Goal: Information Seeking & Learning: Learn about a topic

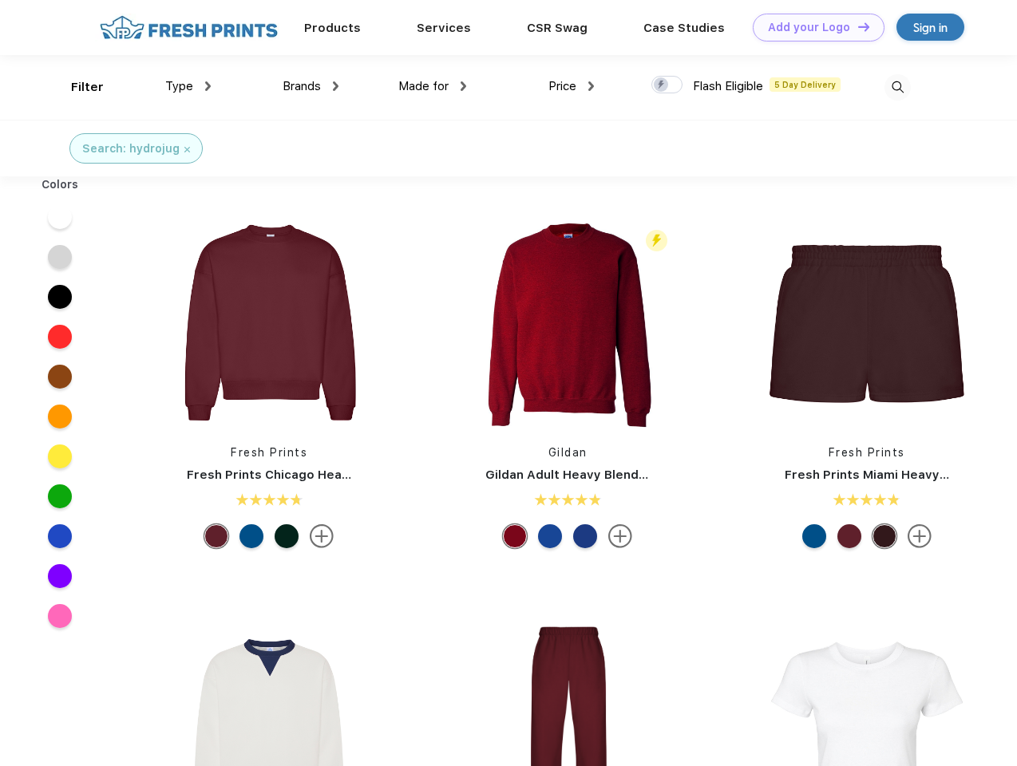
click at [812, 27] on link "Add your Logo Design Tool" at bounding box center [819, 28] width 132 height 28
click at [0, 0] on div "Design Tool" at bounding box center [0, 0] width 0 height 0
click at [856, 26] on link "Add your Logo Design Tool" at bounding box center [819, 28] width 132 height 28
click at [77, 87] on div "Filter" at bounding box center [87, 87] width 33 height 18
click at [188, 86] on span "Type" at bounding box center [179, 86] width 28 height 14
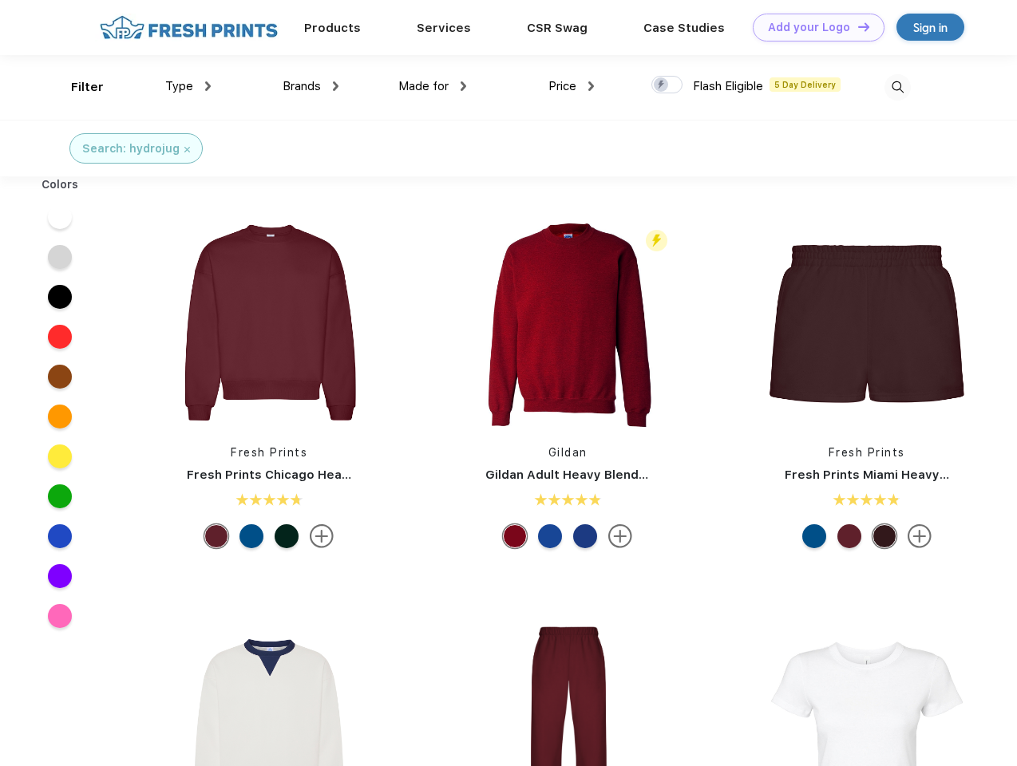
click at [310, 86] on span "Brands" at bounding box center [302, 86] width 38 height 14
click at [433, 86] on span "Made for" at bounding box center [423, 86] width 50 height 14
click at [571, 86] on span "Price" at bounding box center [562, 86] width 28 height 14
click at [667, 85] on div at bounding box center [666, 85] width 31 height 18
click at [662, 85] on input "checkbox" at bounding box center [656, 80] width 10 height 10
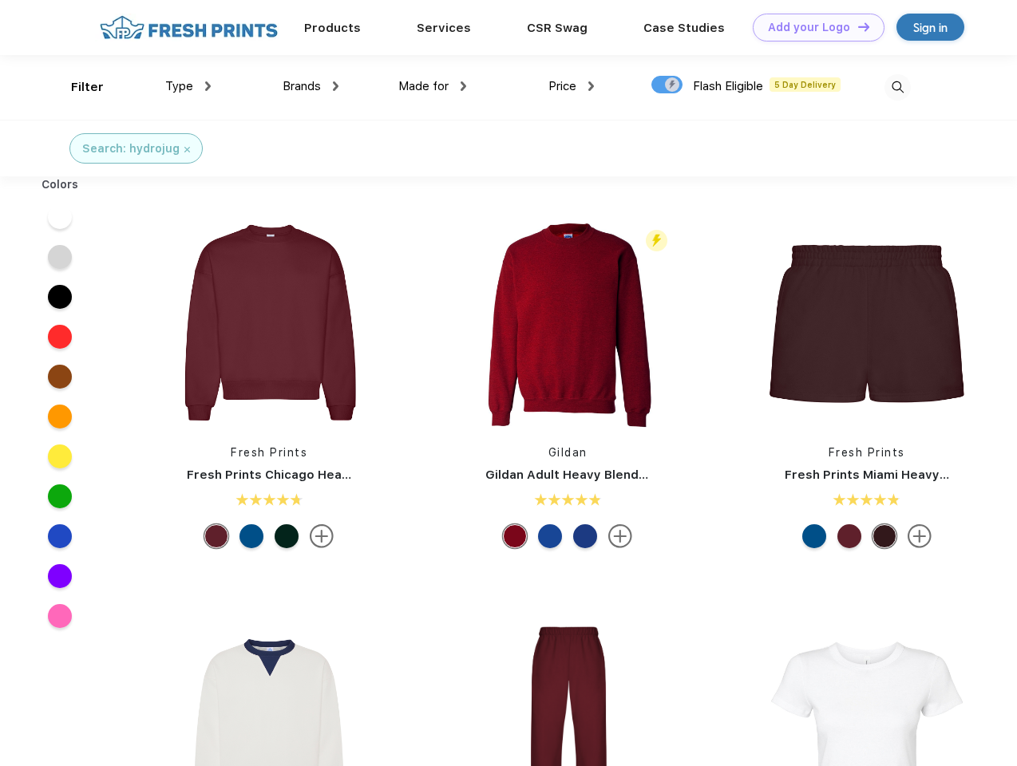
click at [897, 87] on img at bounding box center [897, 87] width 26 height 26
